Goal: Task Accomplishment & Management: Complete application form

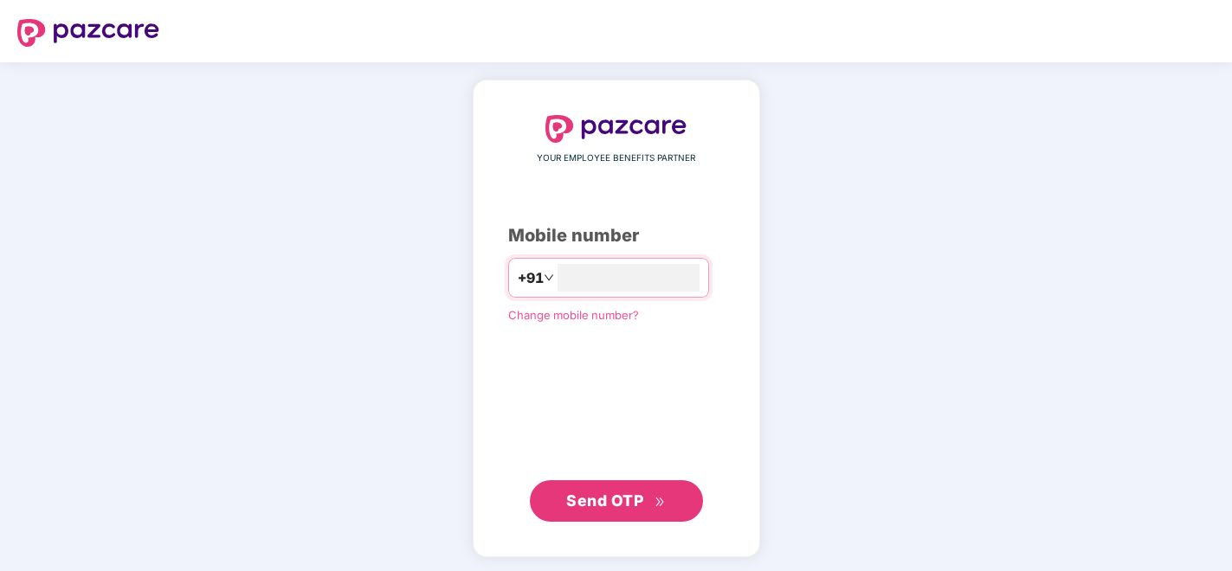
type input "**********"
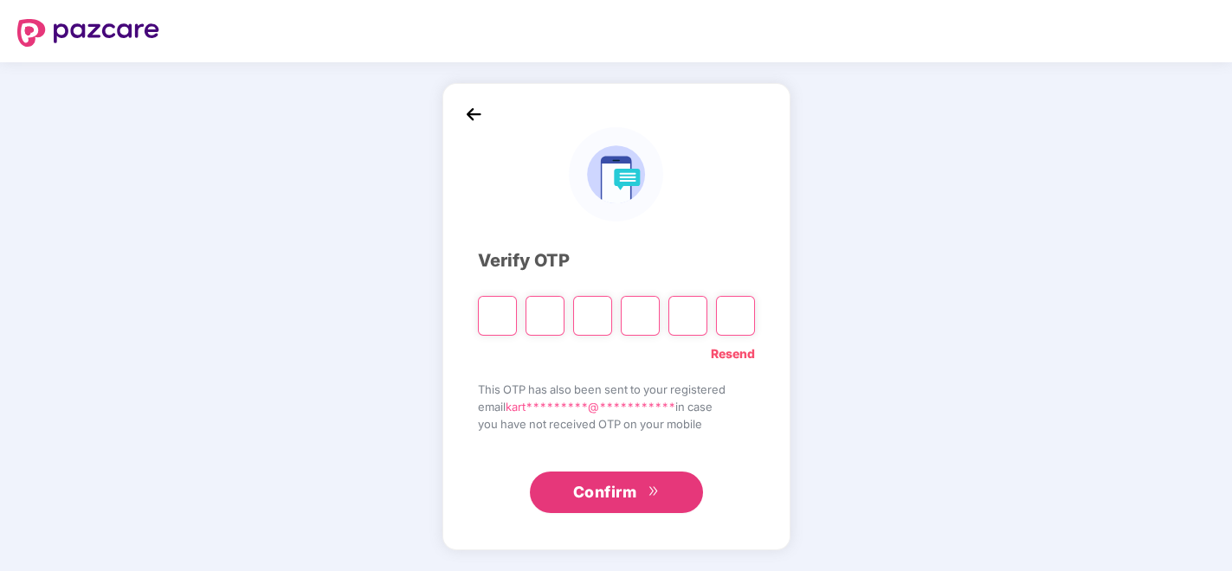
type input "*"
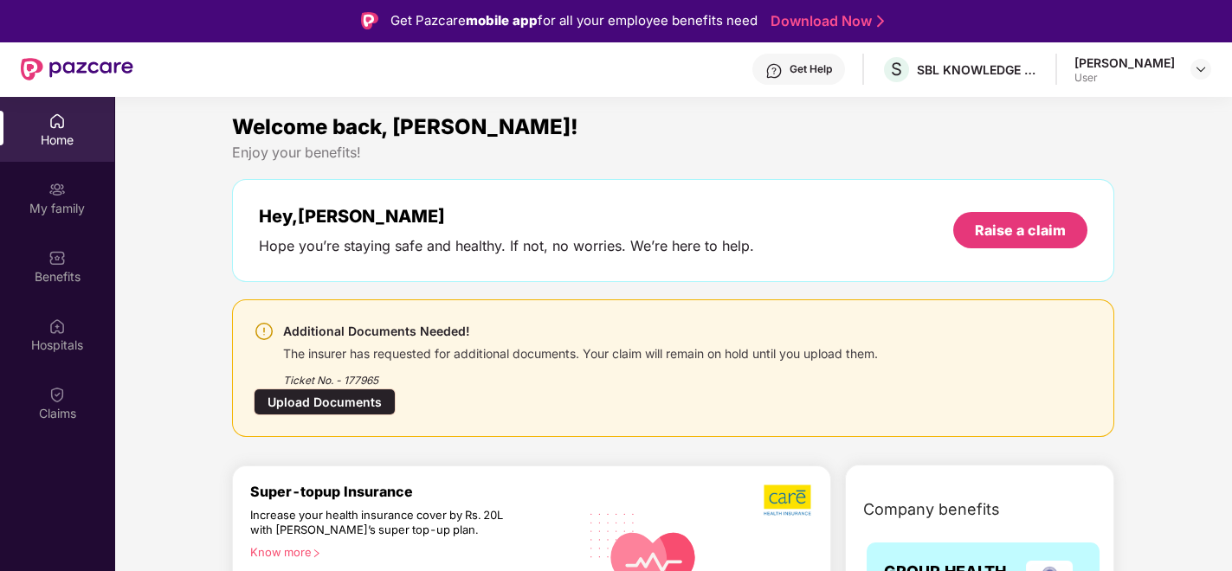
click at [396, 389] on div "Upload Documents" at bounding box center [325, 402] width 142 height 27
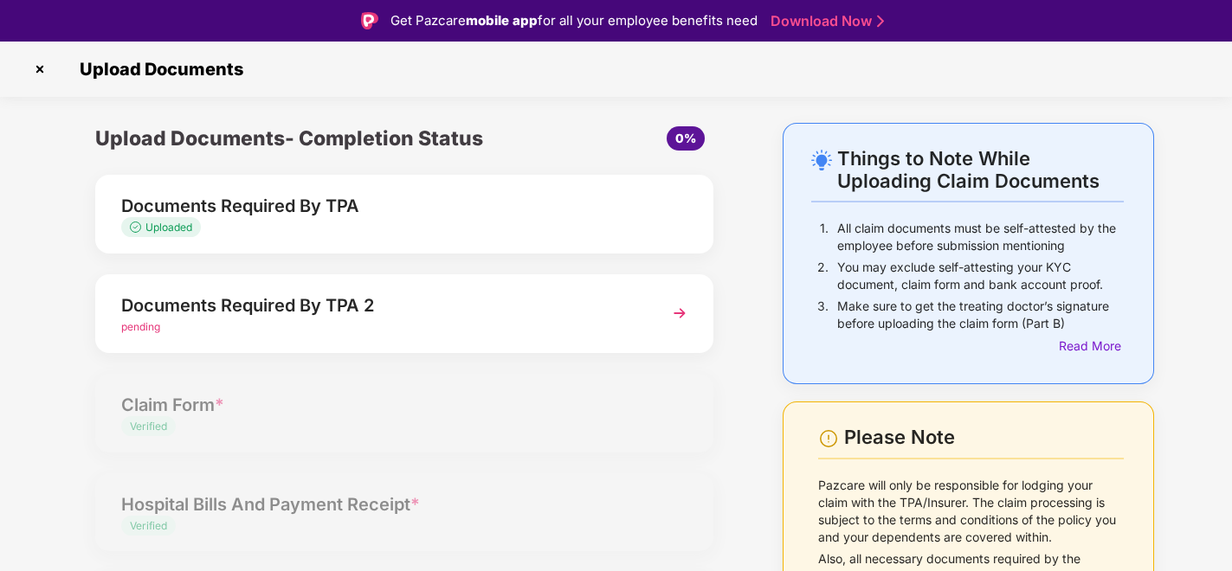
click at [556, 316] on div "Documents Required By TPA 2" at bounding box center [380, 306] width 519 height 28
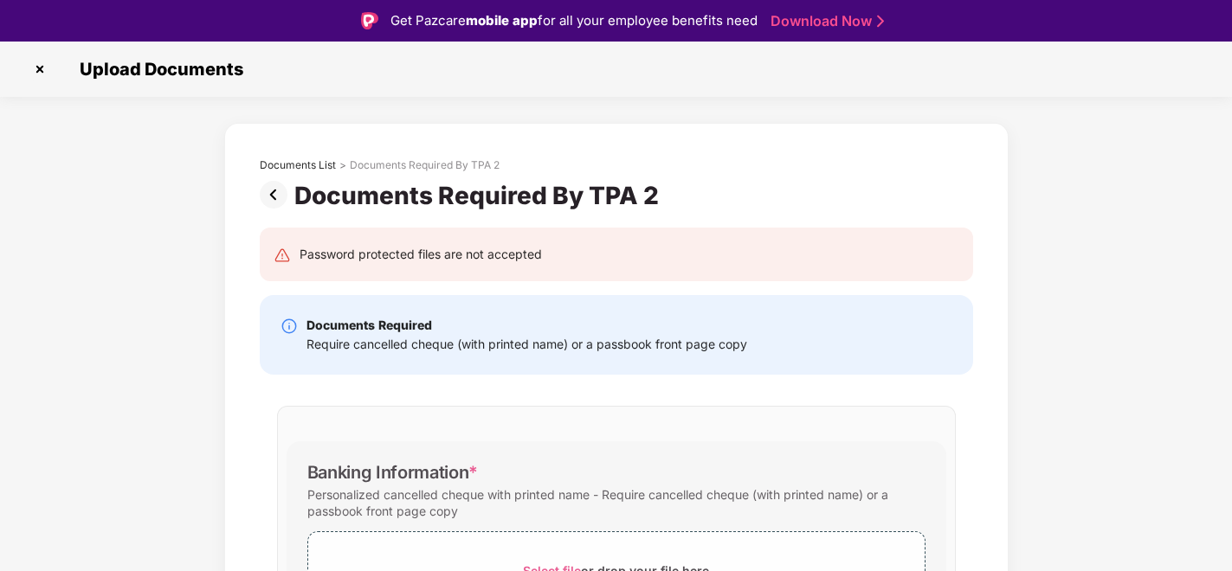
scroll to position [190, 0]
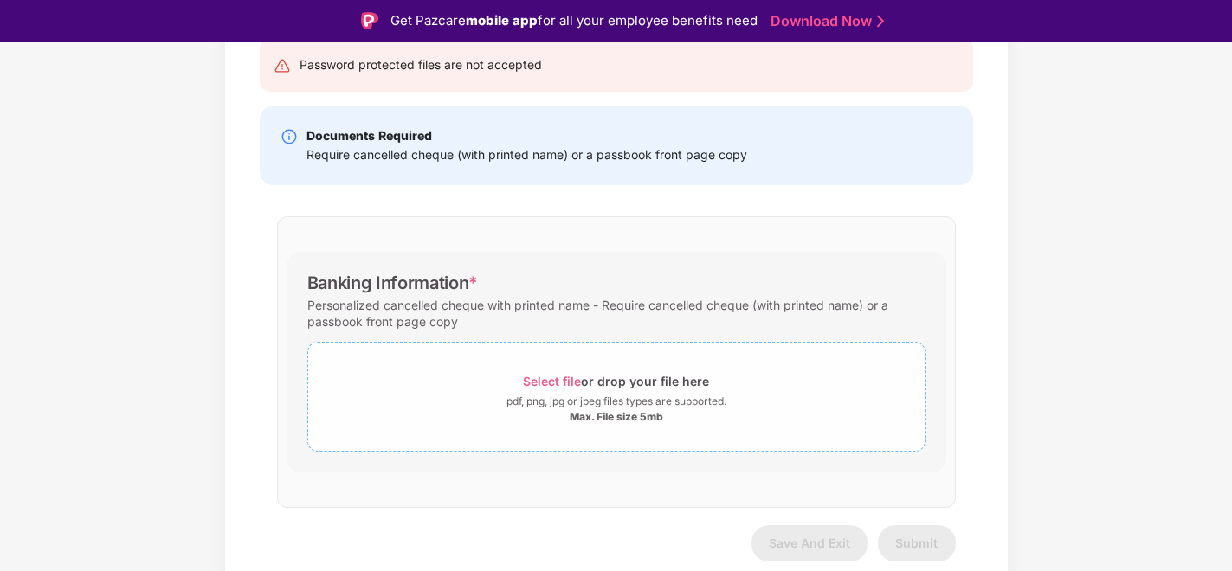
click at [560, 377] on span "Select file" at bounding box center [552, 381] width 58 height 15
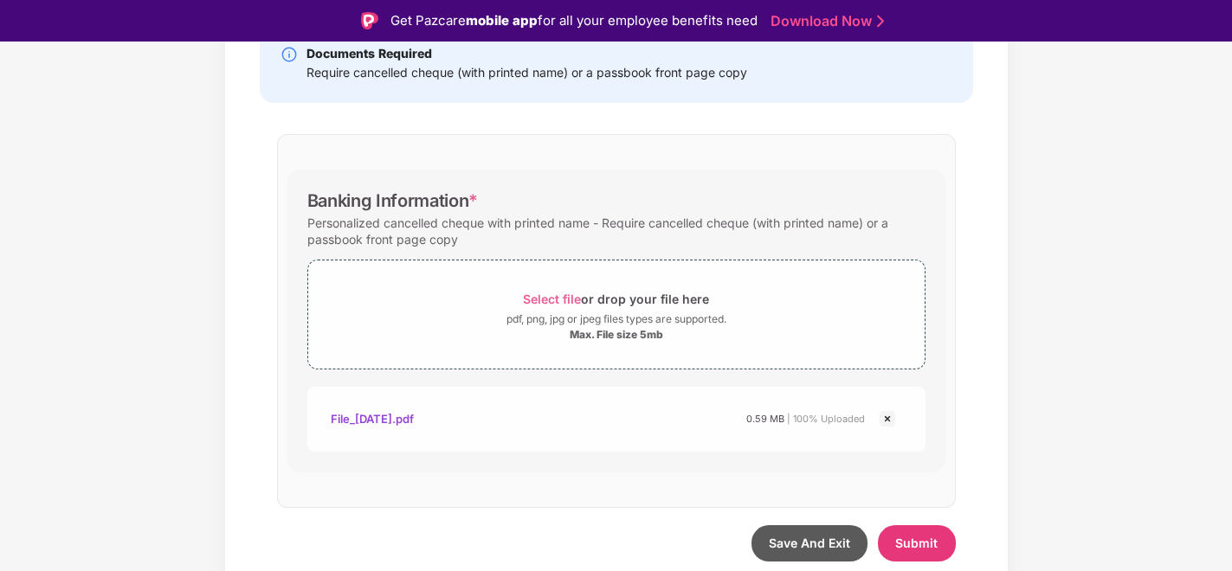
scroll to position [272, 0]
click at [893, 537] on button "Submit" at bounding box center [917, 543] width 78 height 36
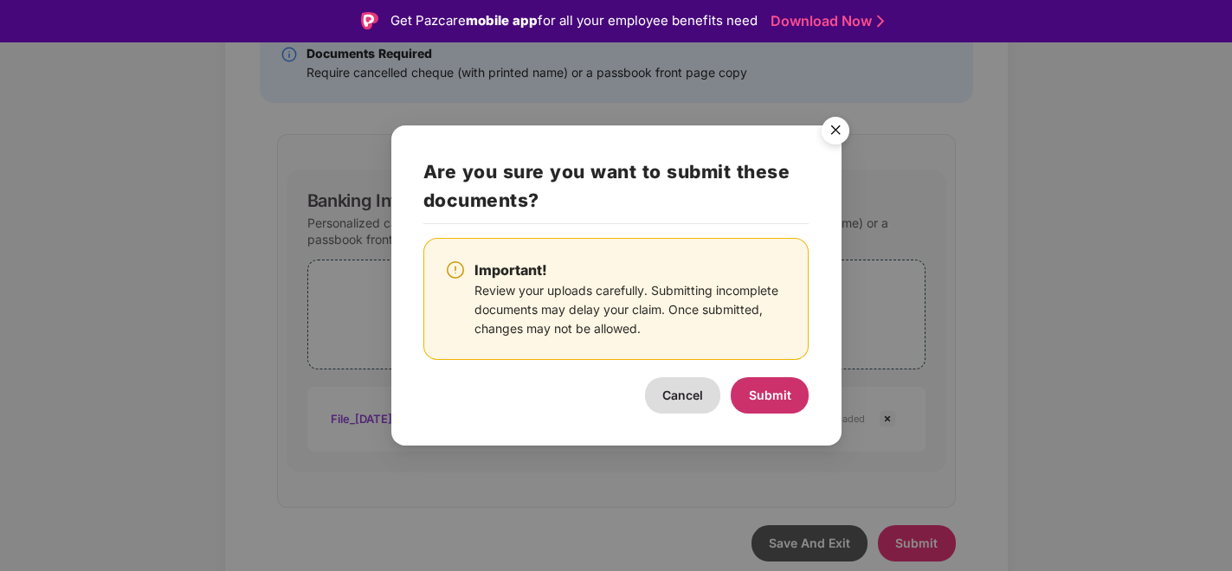
click at [757, 394] on span "Submit" at bounding box center [770, 395] width 42 height 15
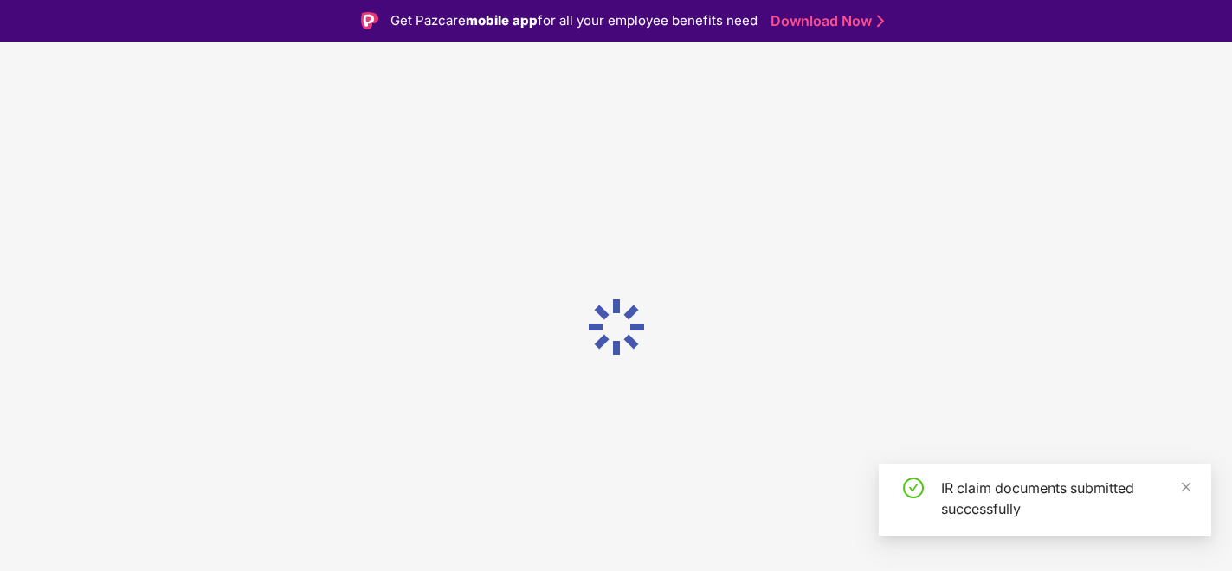
scroll to position [0, 0]
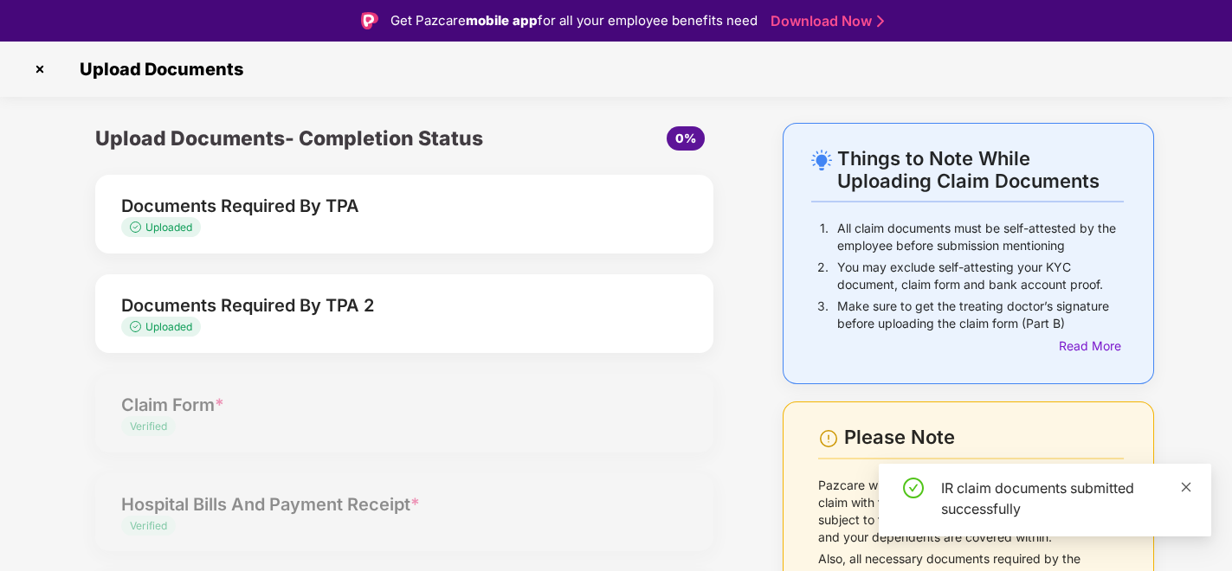
click at [1187, 486] on icon "close" at bounding box center [1187, 487] width 10 height 10
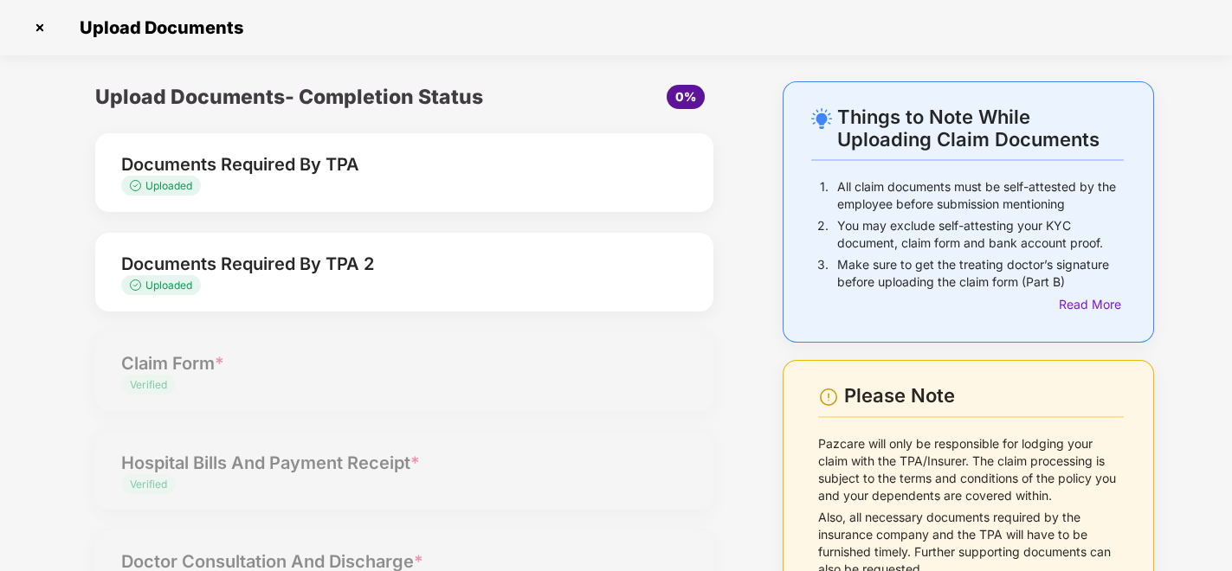
click at [42, 23] on img at bounding box center [40, 28] width 28 height 28
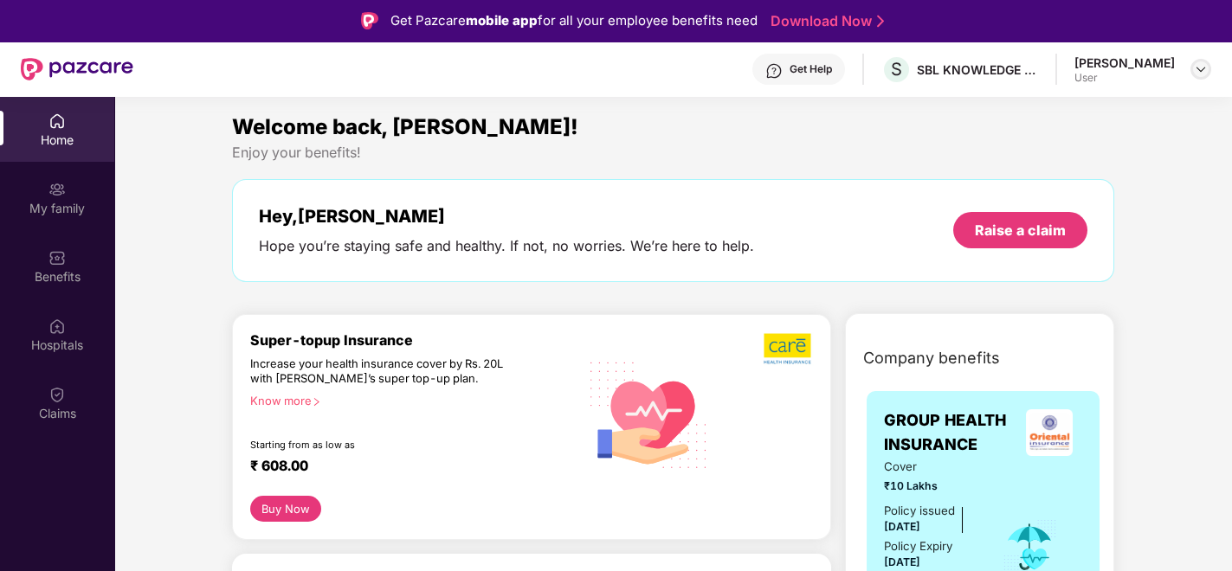
click at [1196, 67] on img at bounding box center [1201, 69] width 14 height 14
click at [772, 132] on div "Welcome back, [PERSON_NAME]!" at bounding box center [673, 127] width 882 height 33
click at [54, 394] on img at bounding box center [56, 394] width 17 height 17
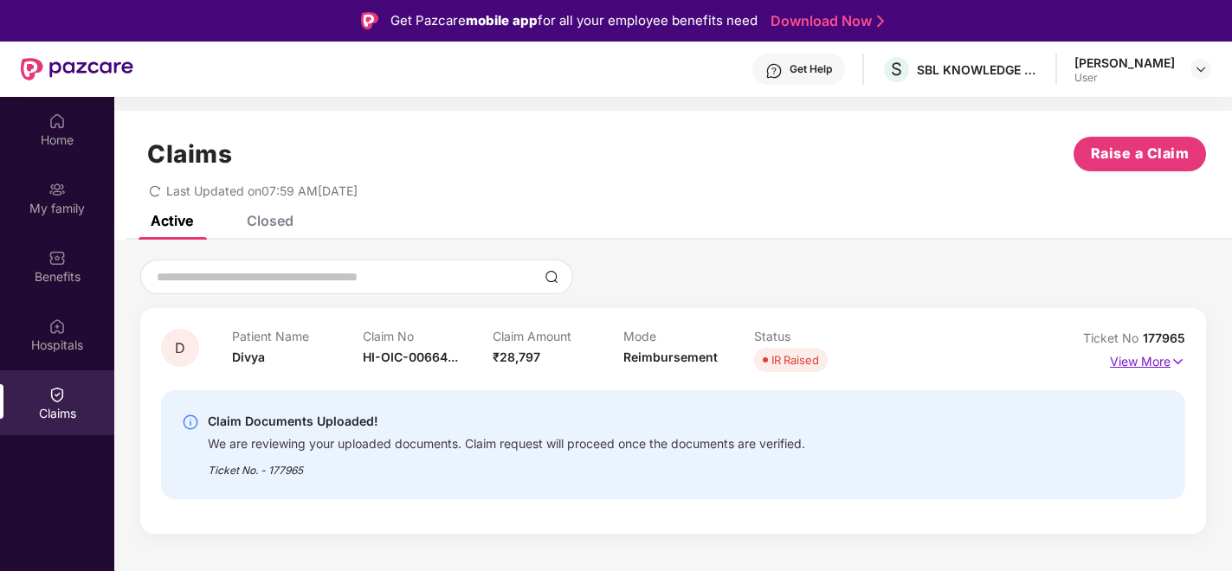
click at [1159, 358] on p "View More" at bounding box center [1147, 359] width 75 height 23
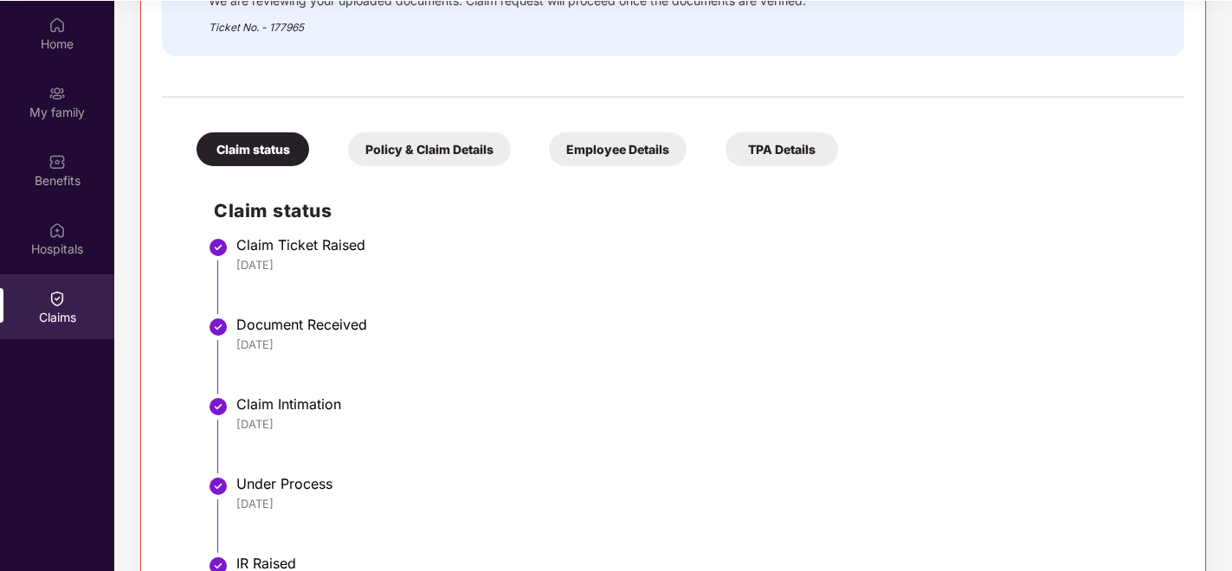
scroll to position [342, 0]
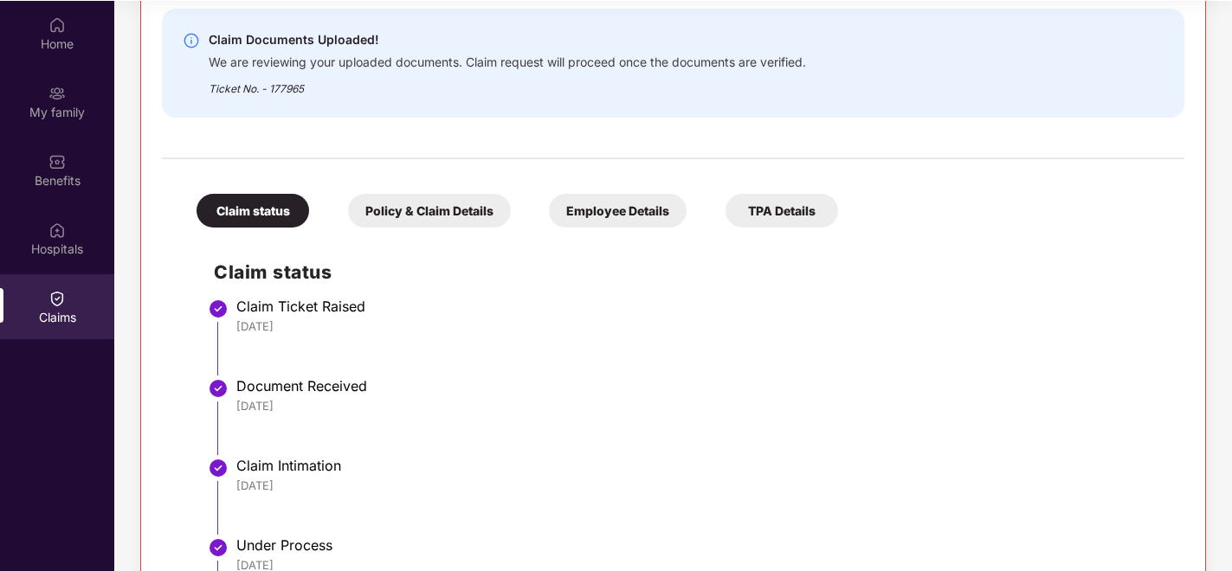
click at [411, 206] on div "Policy & Claim Details" at bounding box center [429, 211] width 163 height 34
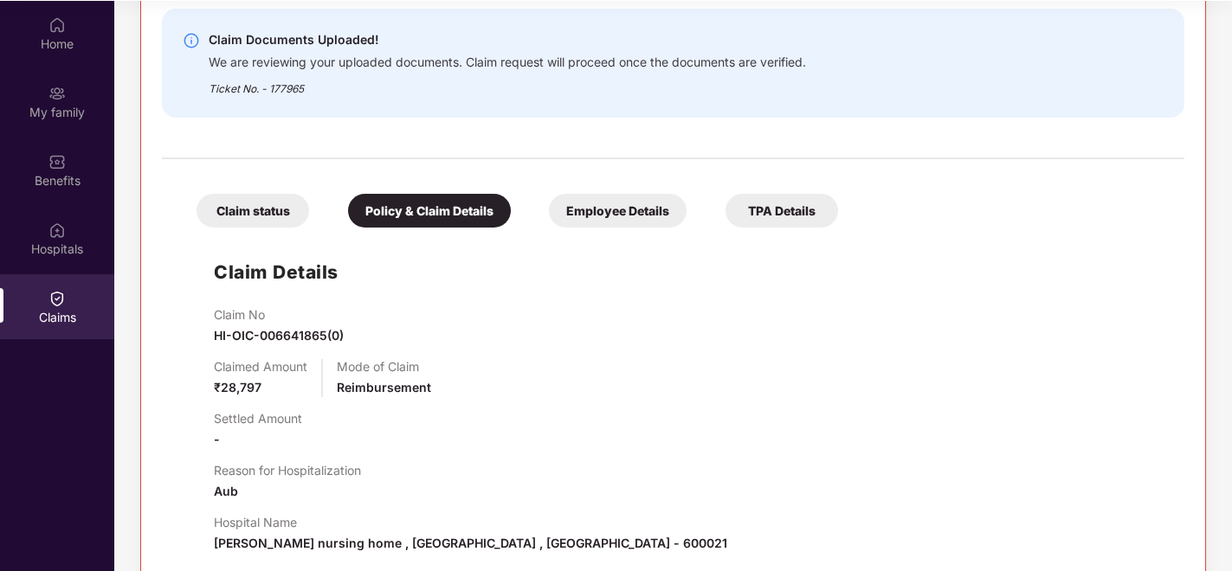
scroll to position [534, 0]
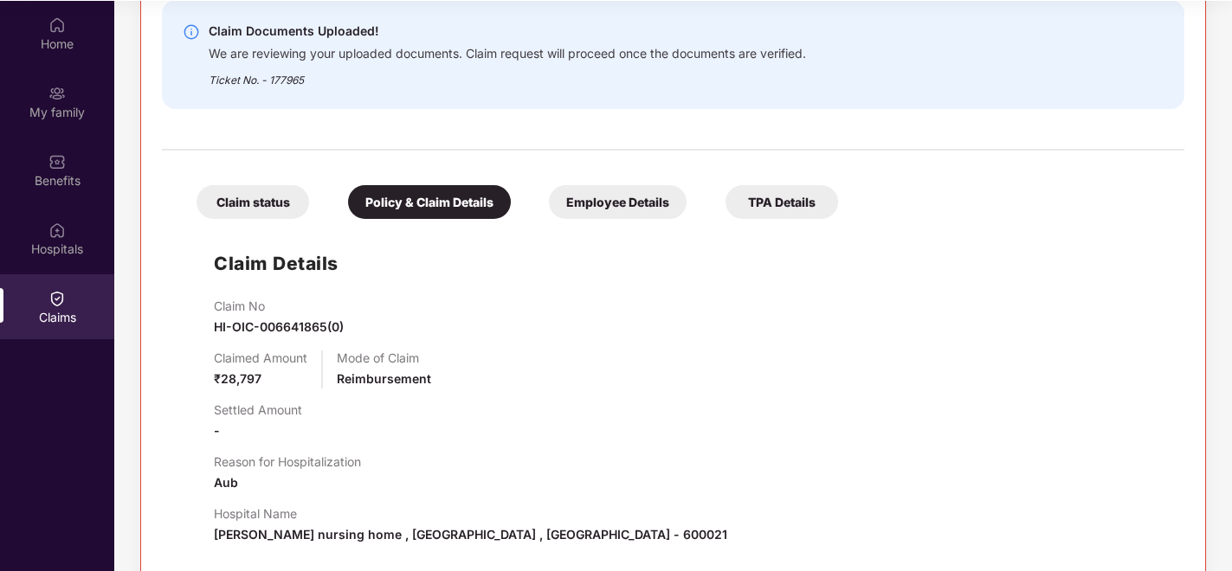
click at [597, 195] on div "Employee Details" at bounding box center [618, 202] width 138 height 34
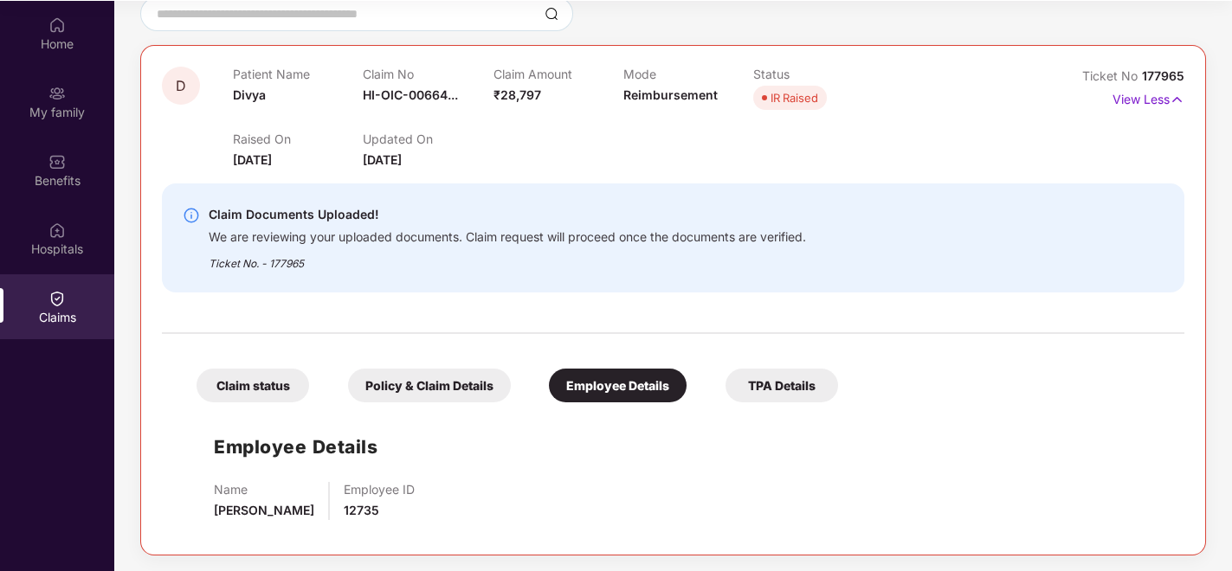
scroll to position [96, 0]
click at [774, 376] on div "TPA Details" at bounding box center [781, 386] width 113 height 34
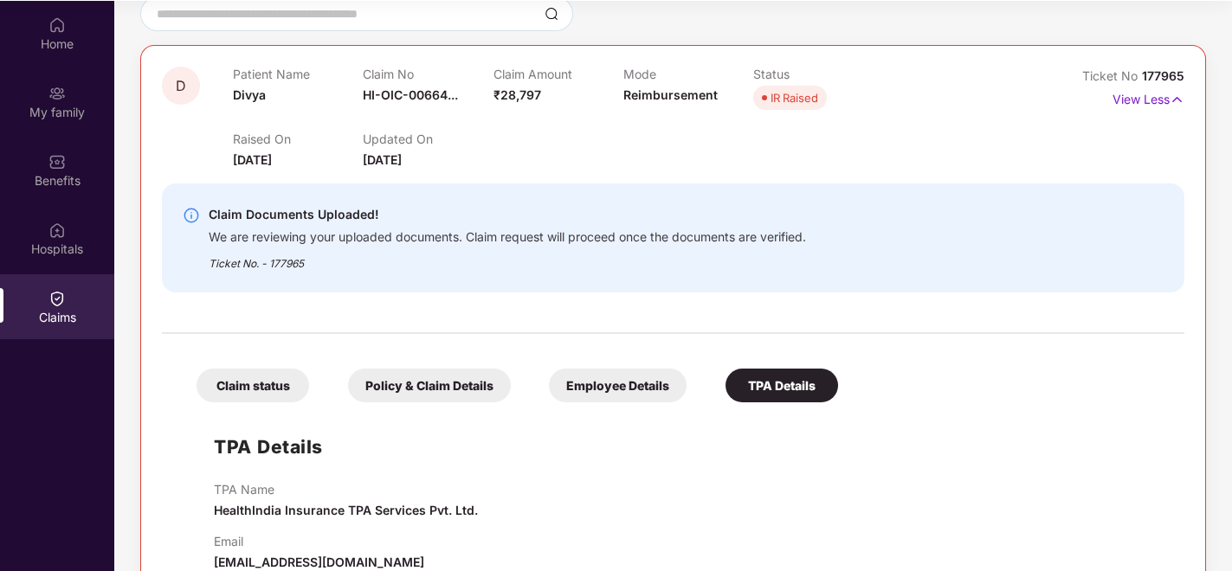
scroll to position [205, 0]
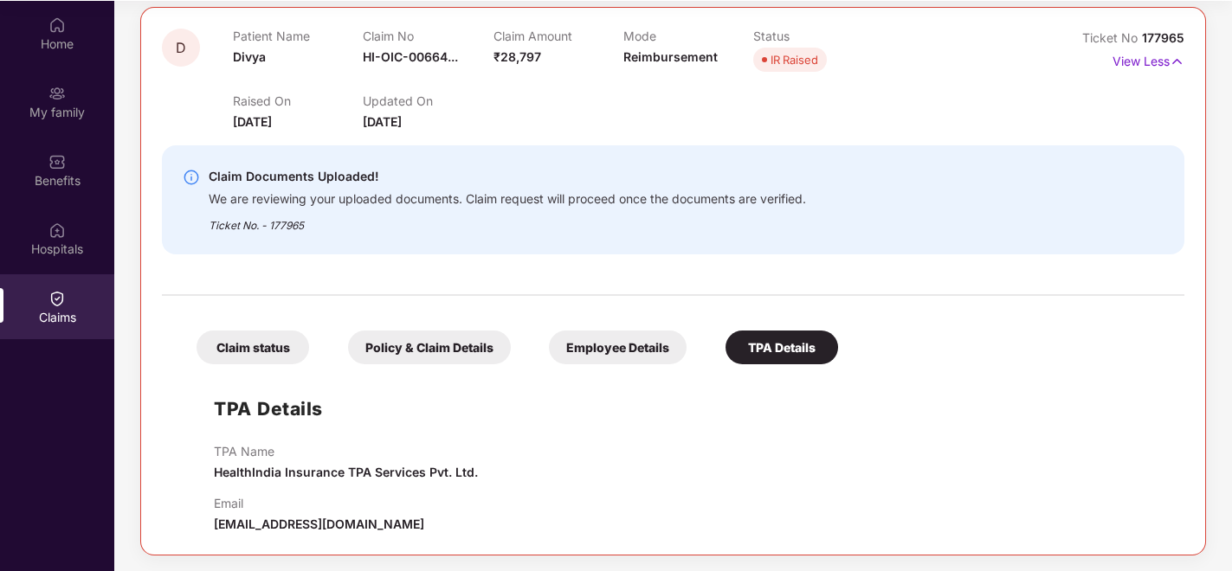
click at [222, 353] on div "Claim status" at bounding box center [253, 348] width 113 height 34
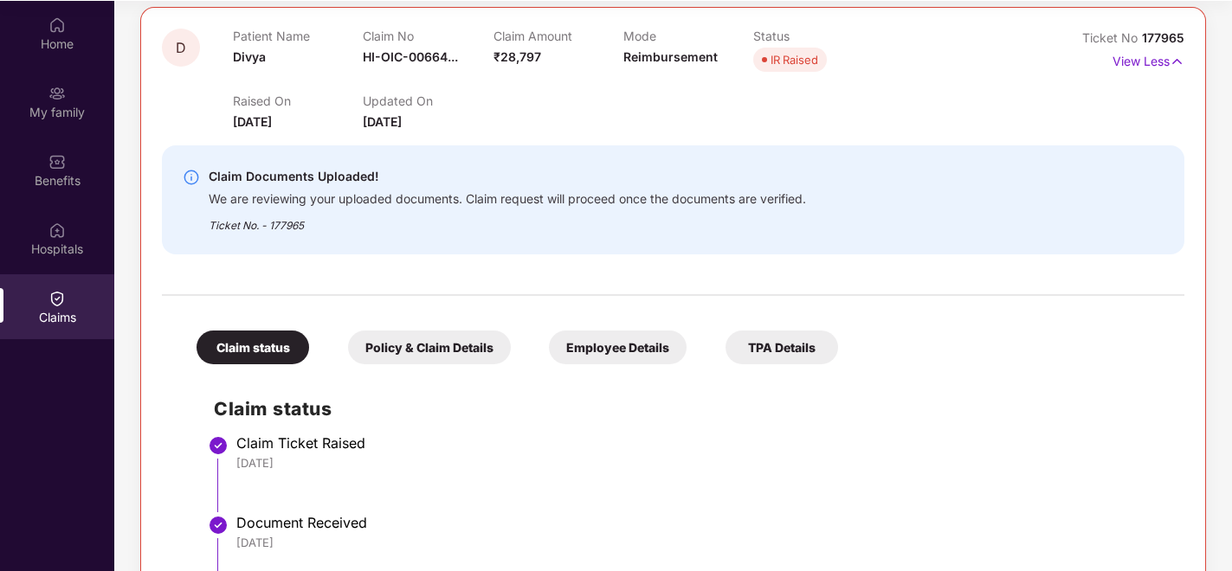
scroll to position [351, 0]
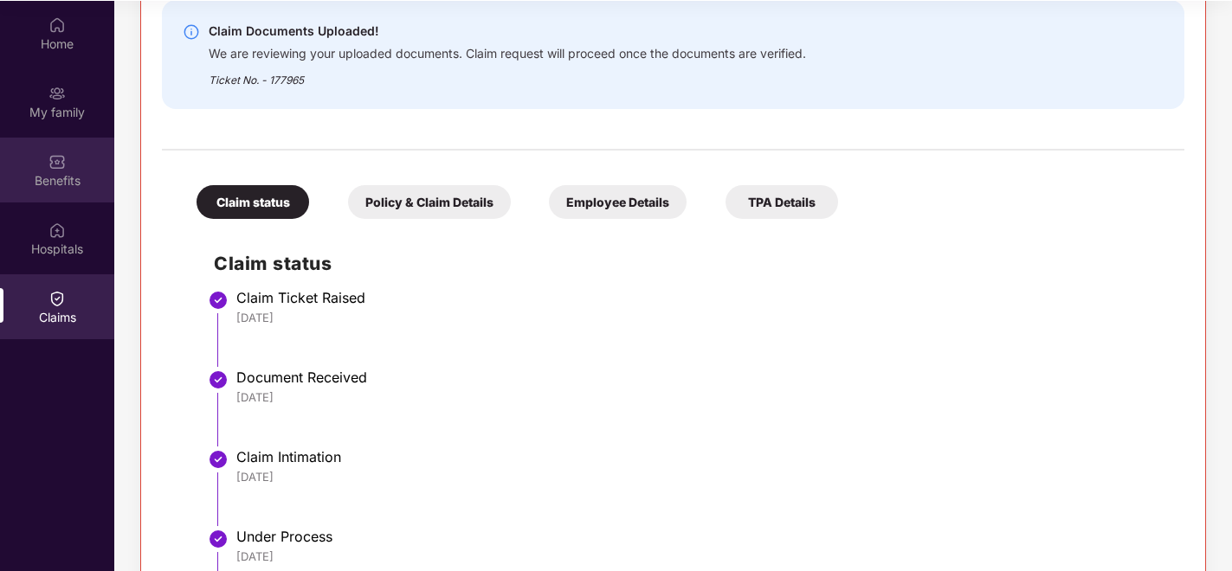
click at [66, 183] on div "Benefits" at bounding box center [57, 180] width 114 height 17
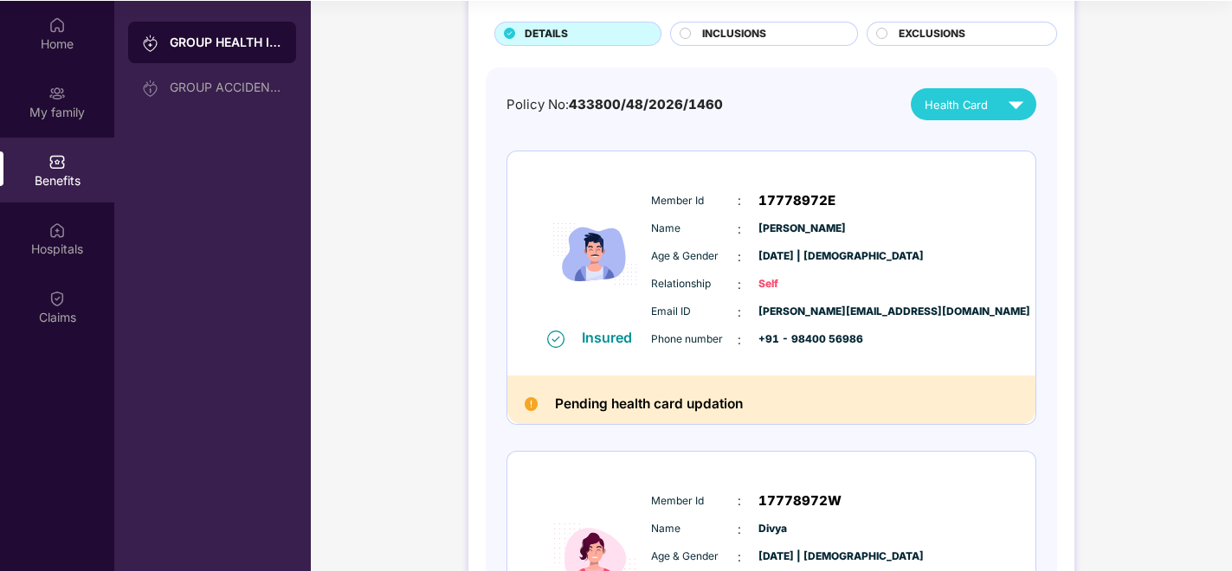
scroll to position [288, 0]
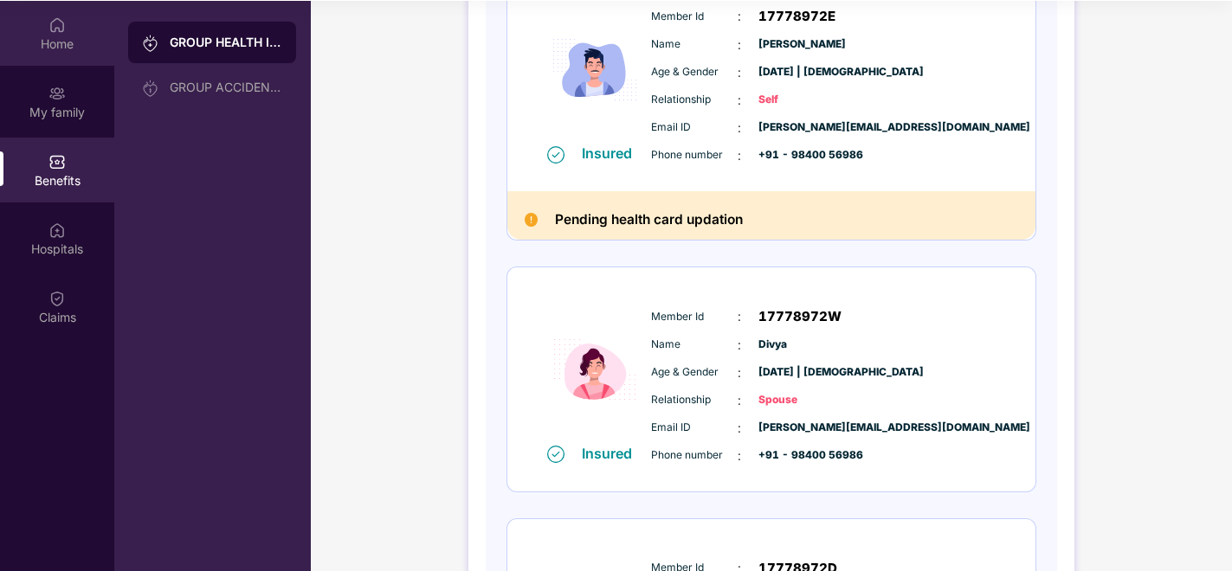
click at [59, 48] on div "Home" at bounding box center [57, 43] width 114 height 17
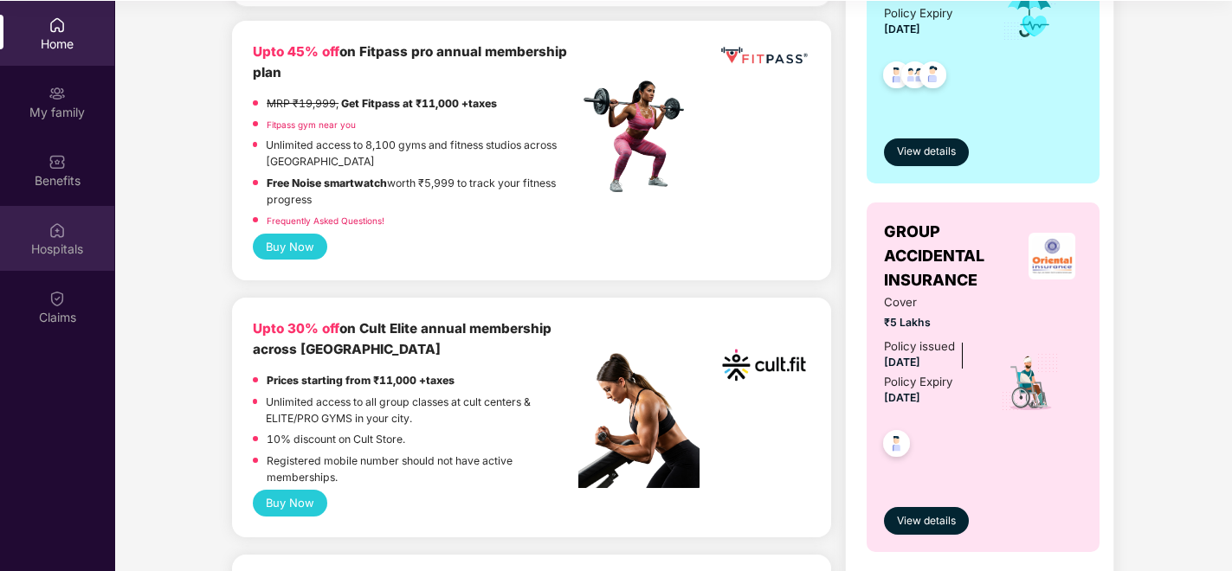
scroll to position [384, 0]
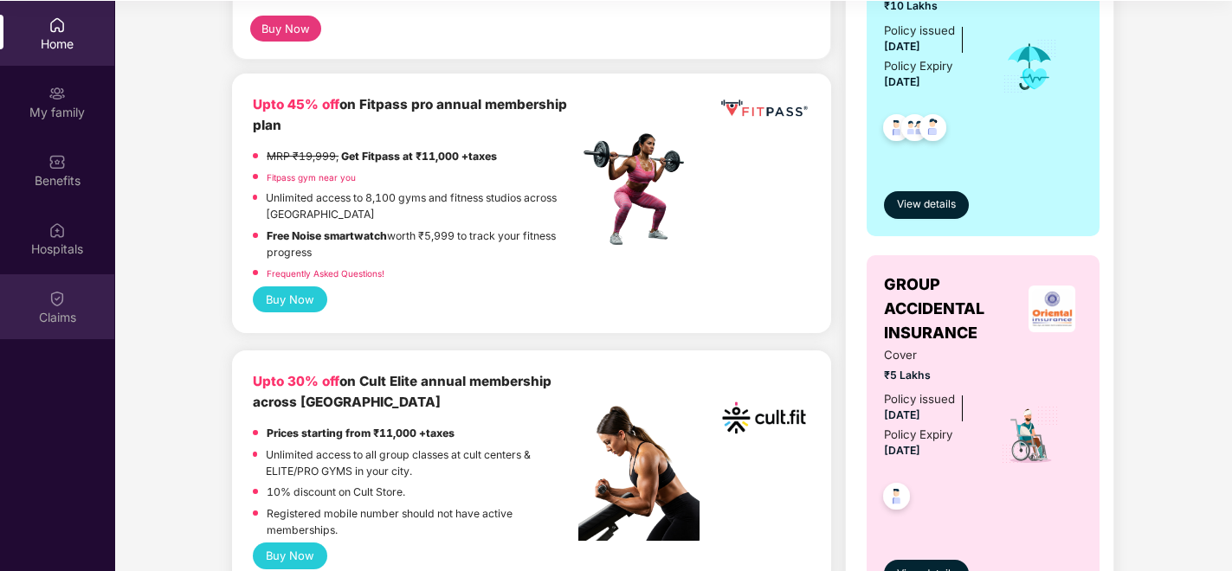
click at [46, 303] on div "Claims" at bounding box center [57, 306] width 114 height 65
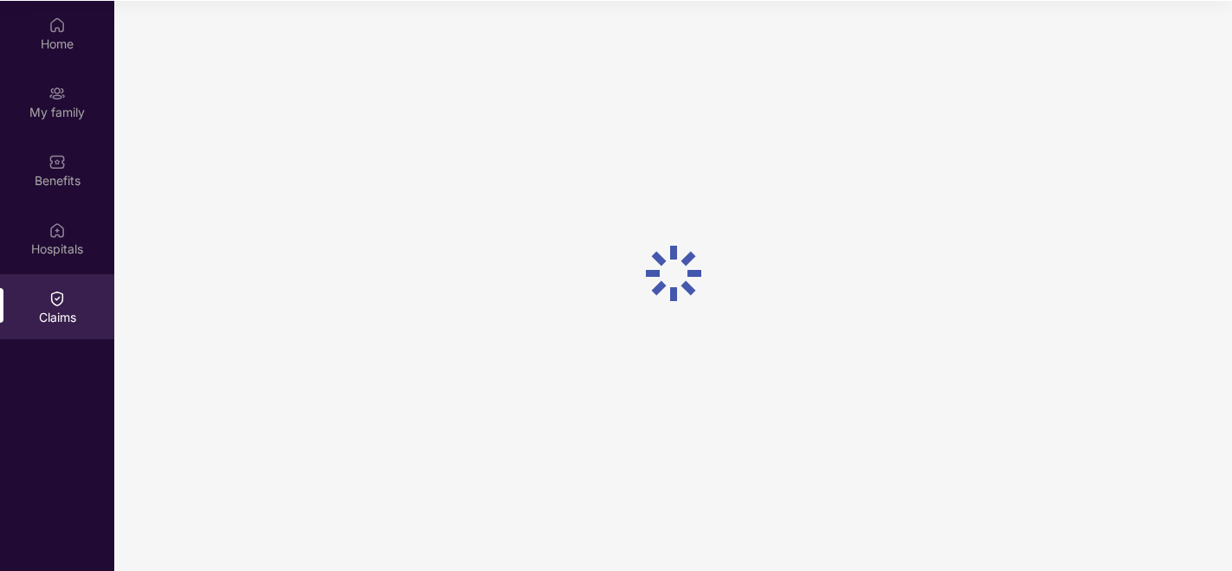
scroll to position [0, 0]
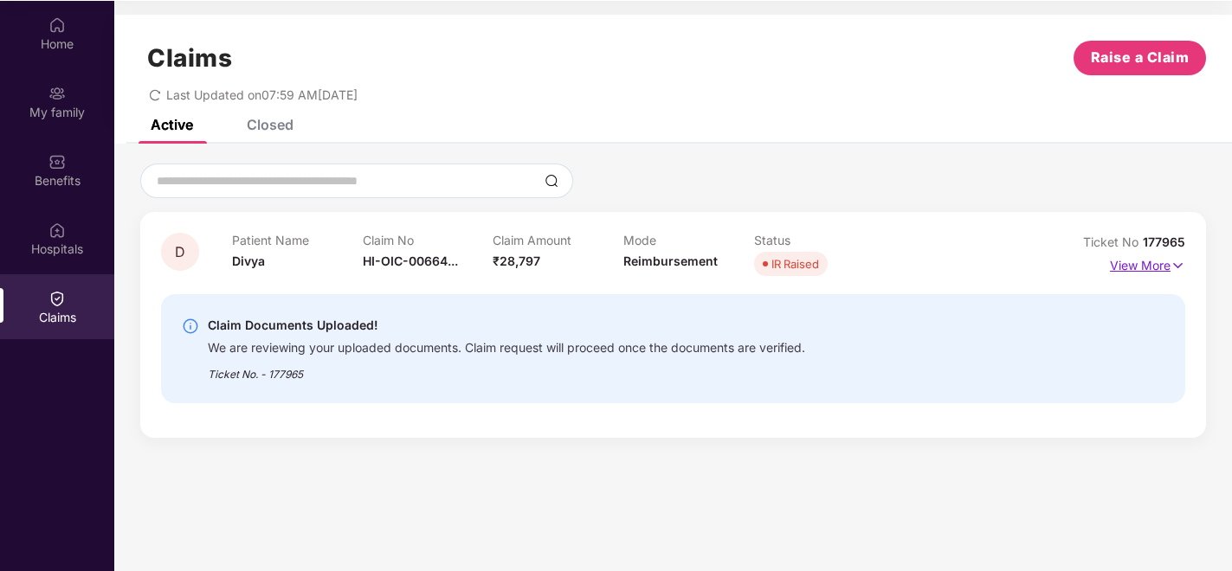
click at [1176, 262] on img at bounding box center [1177, 265] width 15 height 19
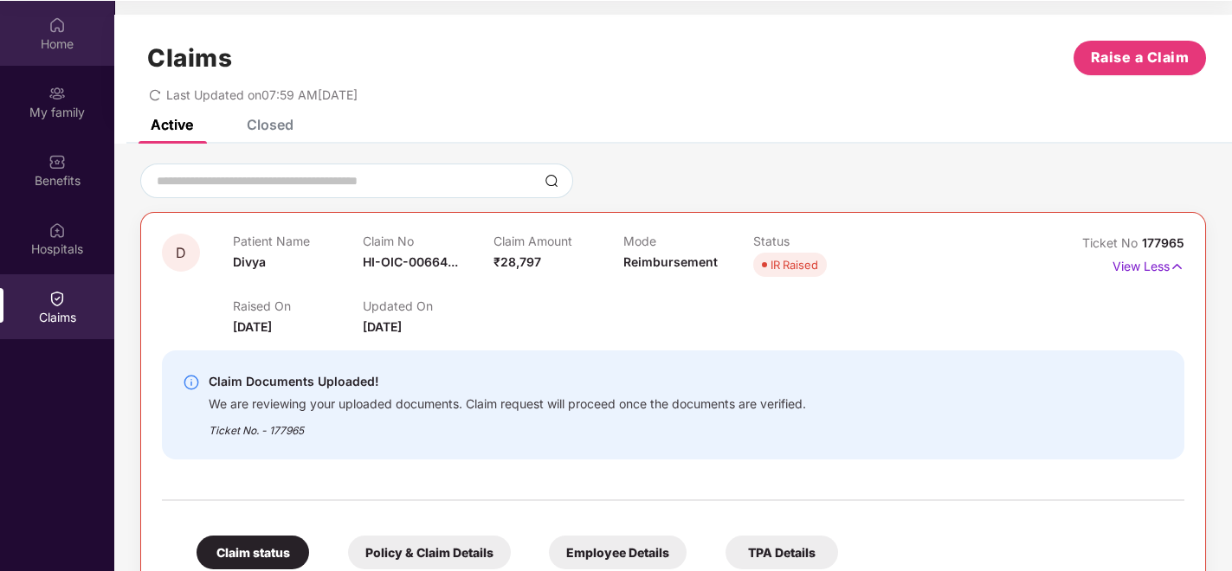
click at [49, 38] on div "Home" at bounding box center [57, 43] width 114 height 17
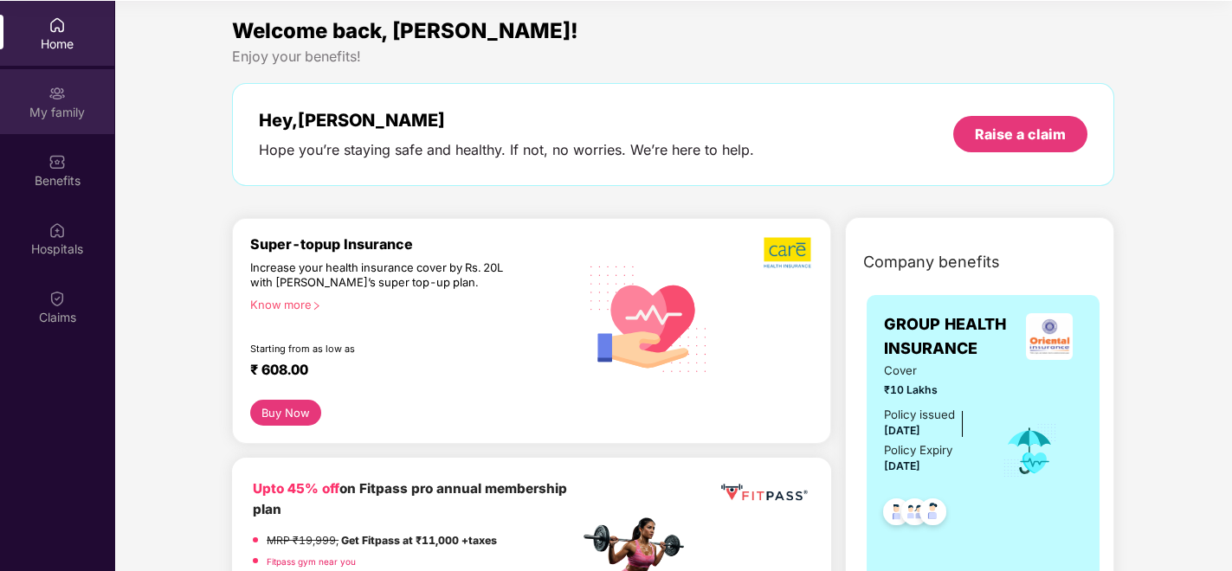
click at [59, 98] on img at bounding box center [56, 93] width 17 height 17
